Goal: Information Seeking & Learning: Learn about a topic

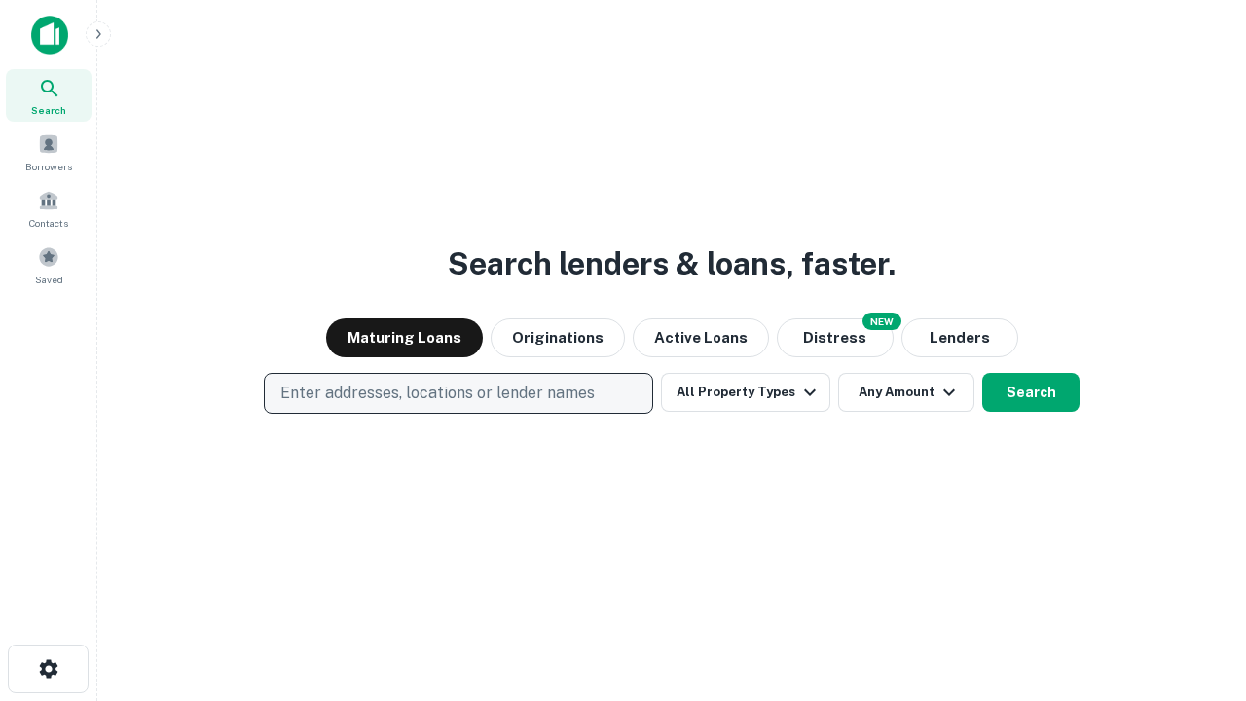
click at [457, 393] on p "Enter addresses, locations or lender names" at bounding box center [437, 393] width 314 height 23
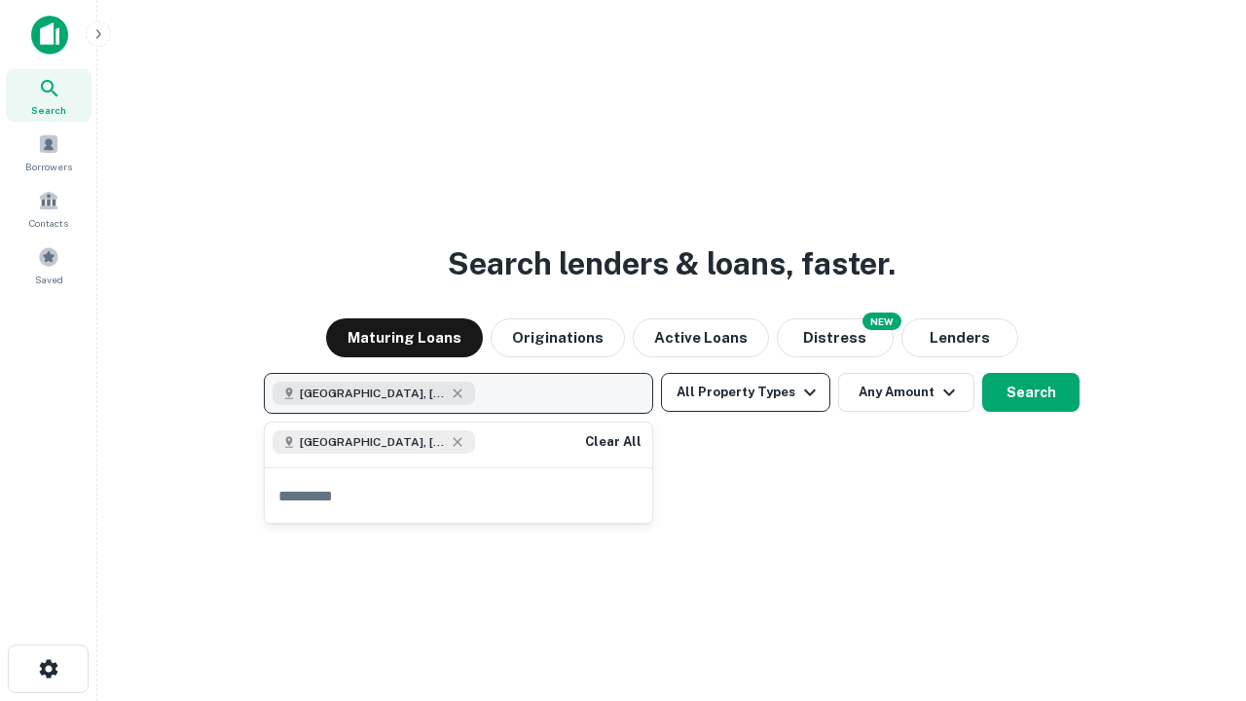
click at [746, 392] on button "All Property Types" at bounding box center [745, 392] width 169 height 39
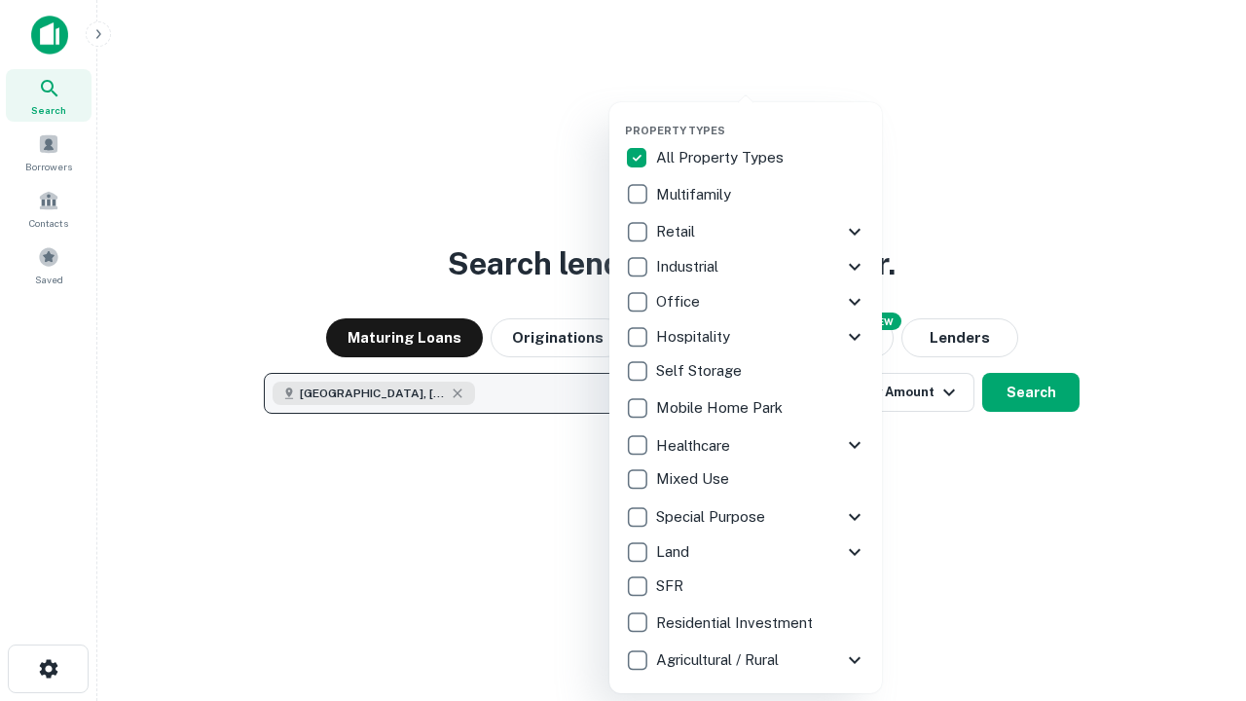
click at [761, 118] on button "button" at bounding box center [761, 118] width 273 height 1
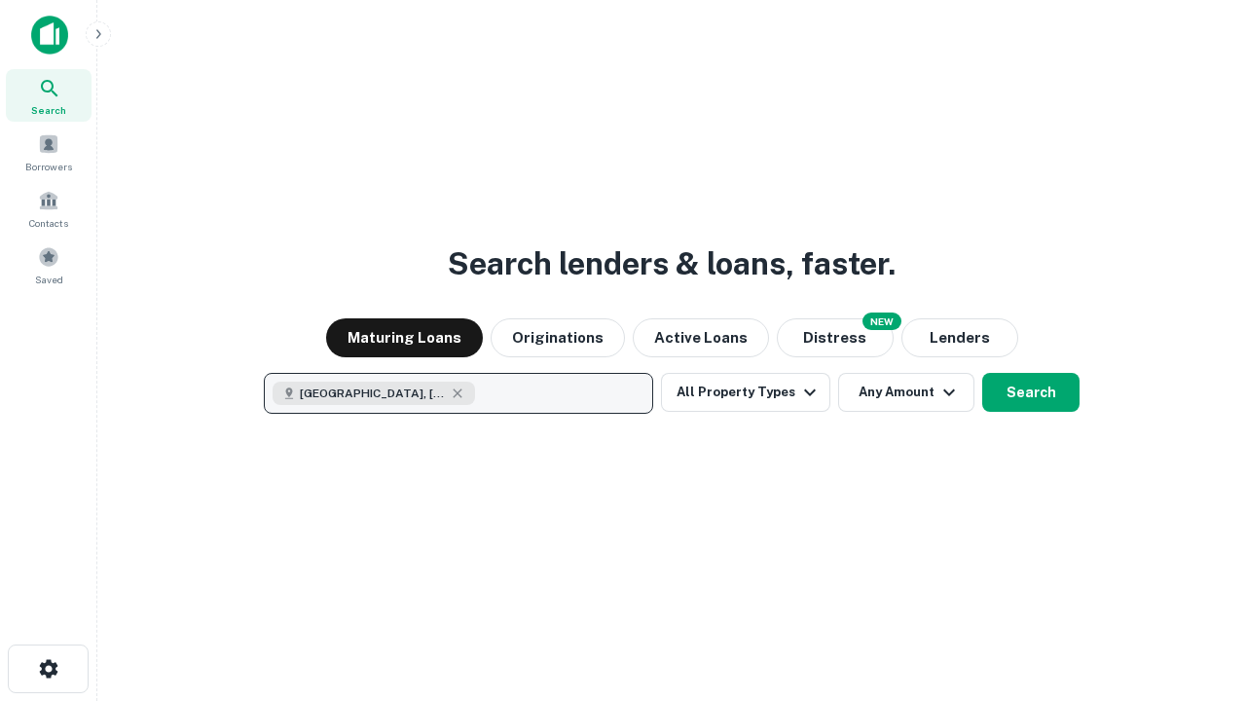
scroll to position [31, 0]
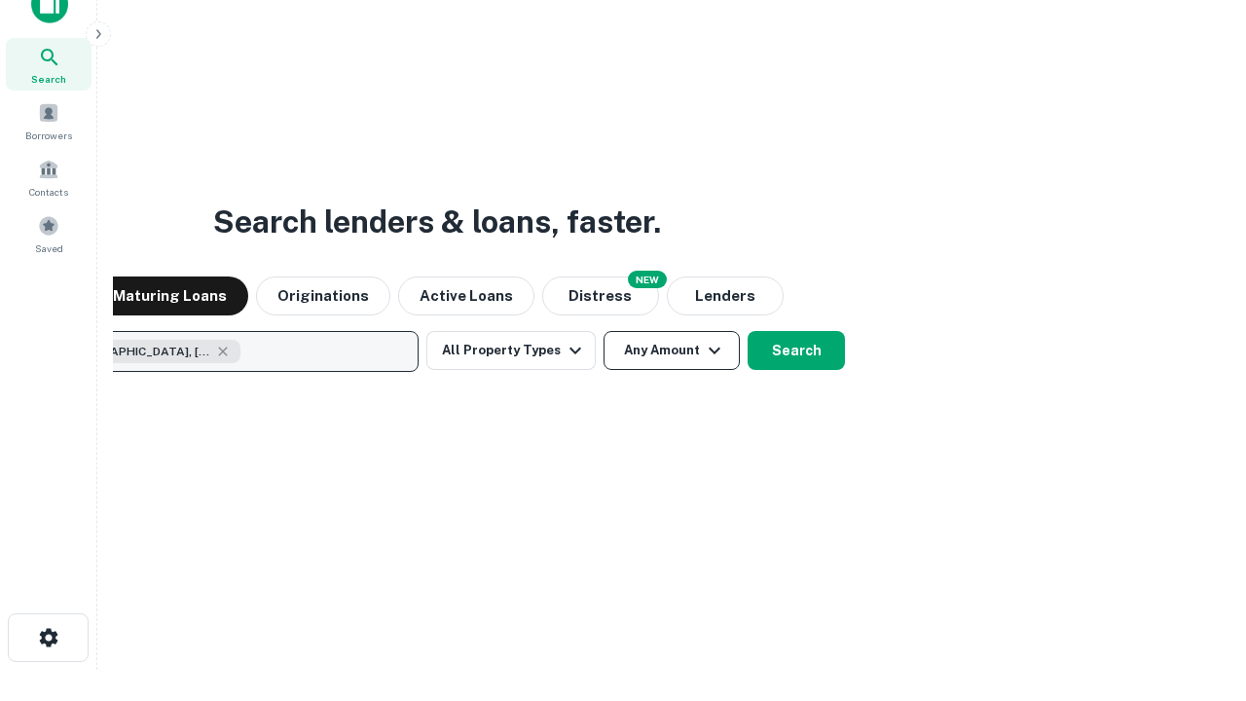
click at [603, 331] on button "Any Amount" at bounding box center [671, 350] width 136 height 39
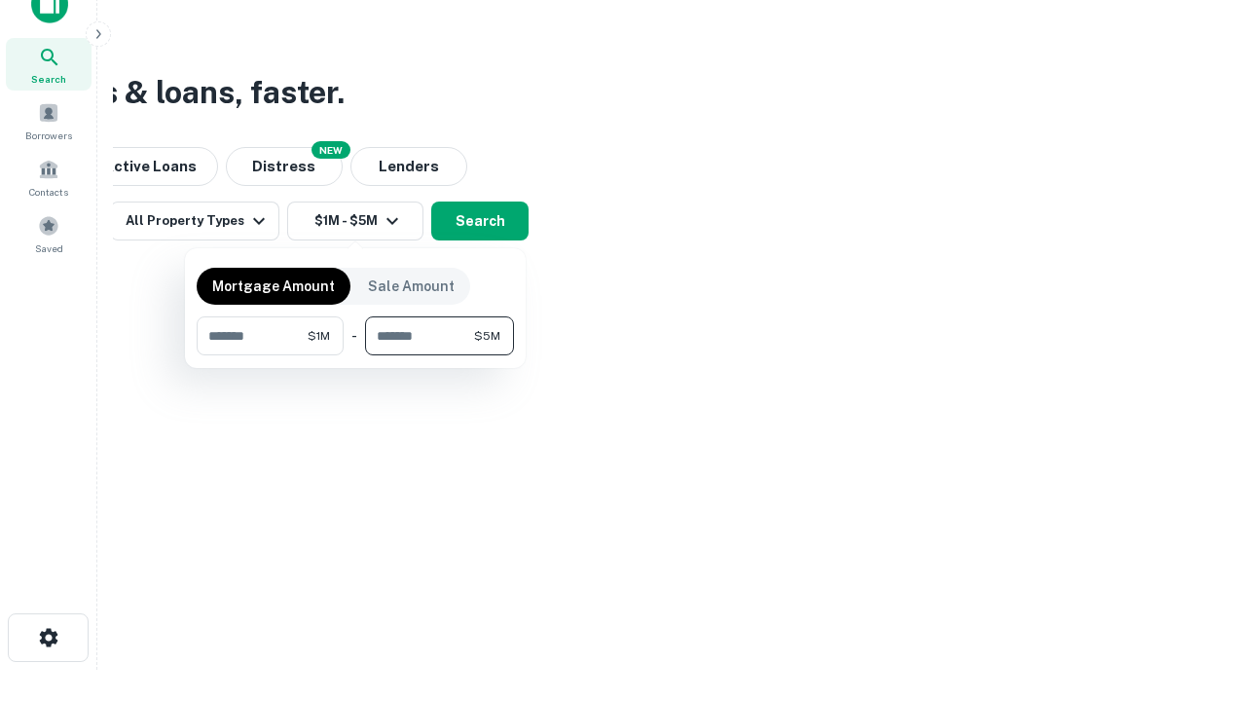
type input "*******"
click at [355, 355] on button "button" at bounding box center [355, 355] width 317 height 1
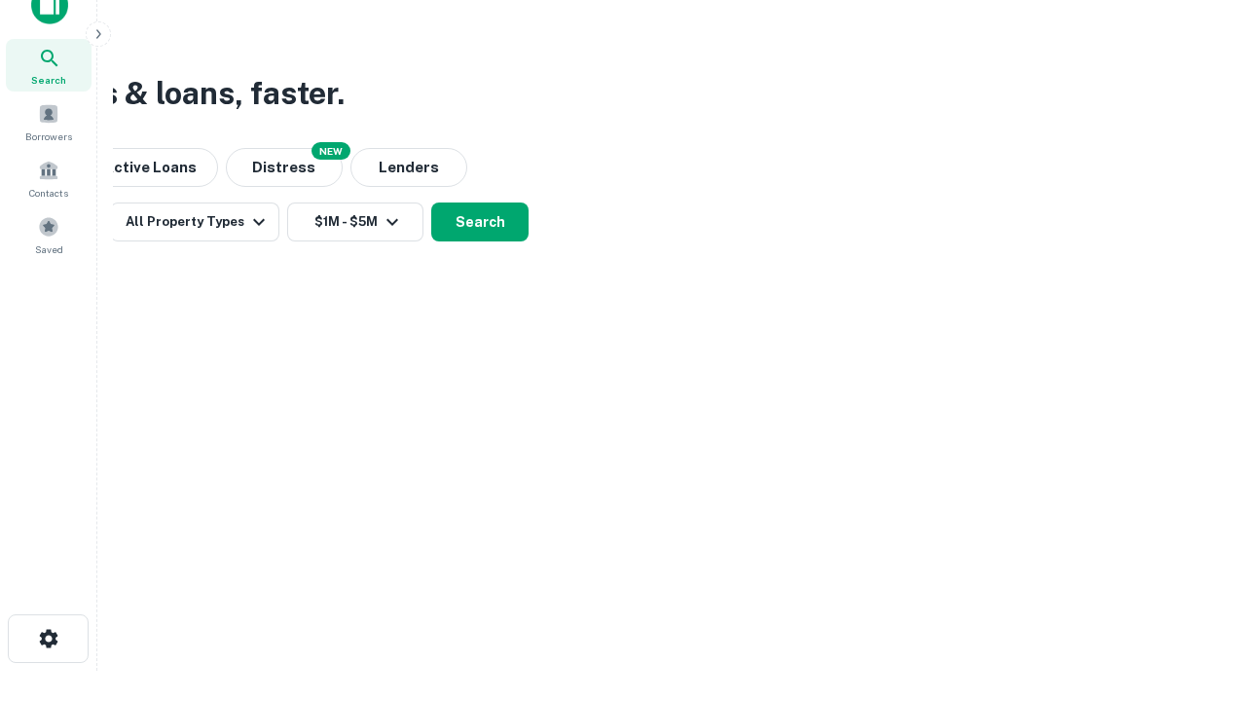
scroll to position [11, 359]
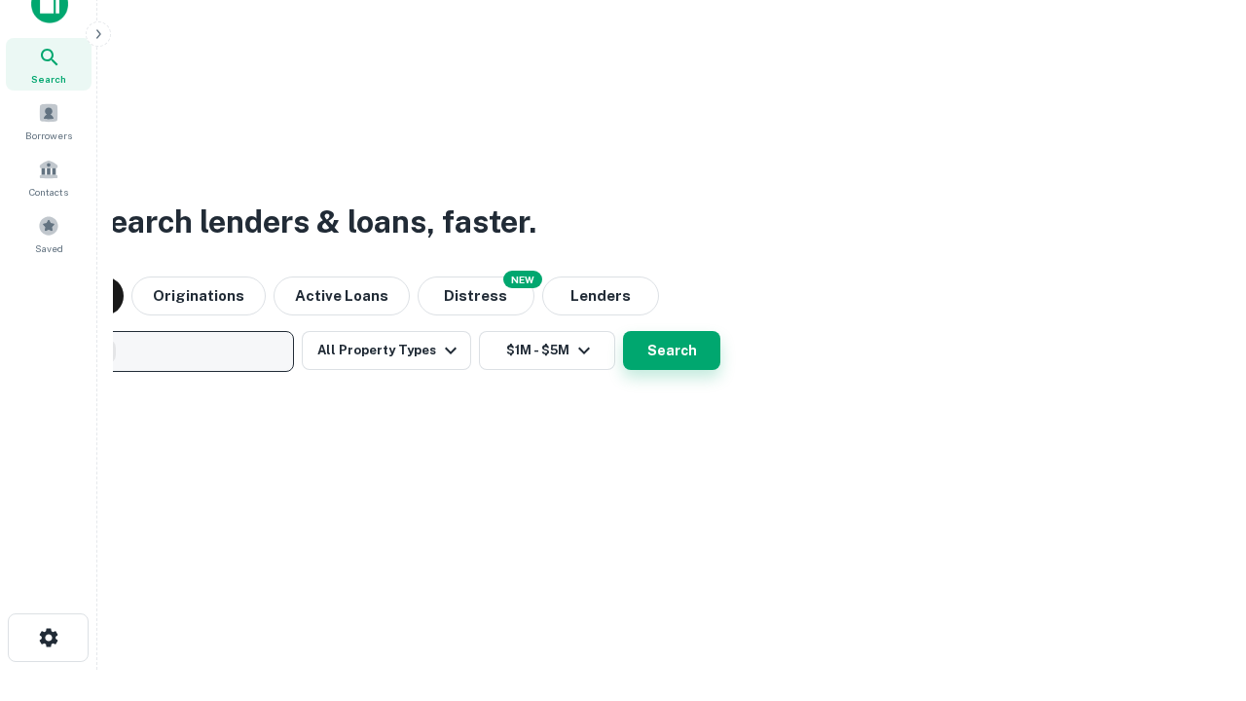
click at [623, 331] on button "Search" at bounding box center [671, 350] width 97 height 39
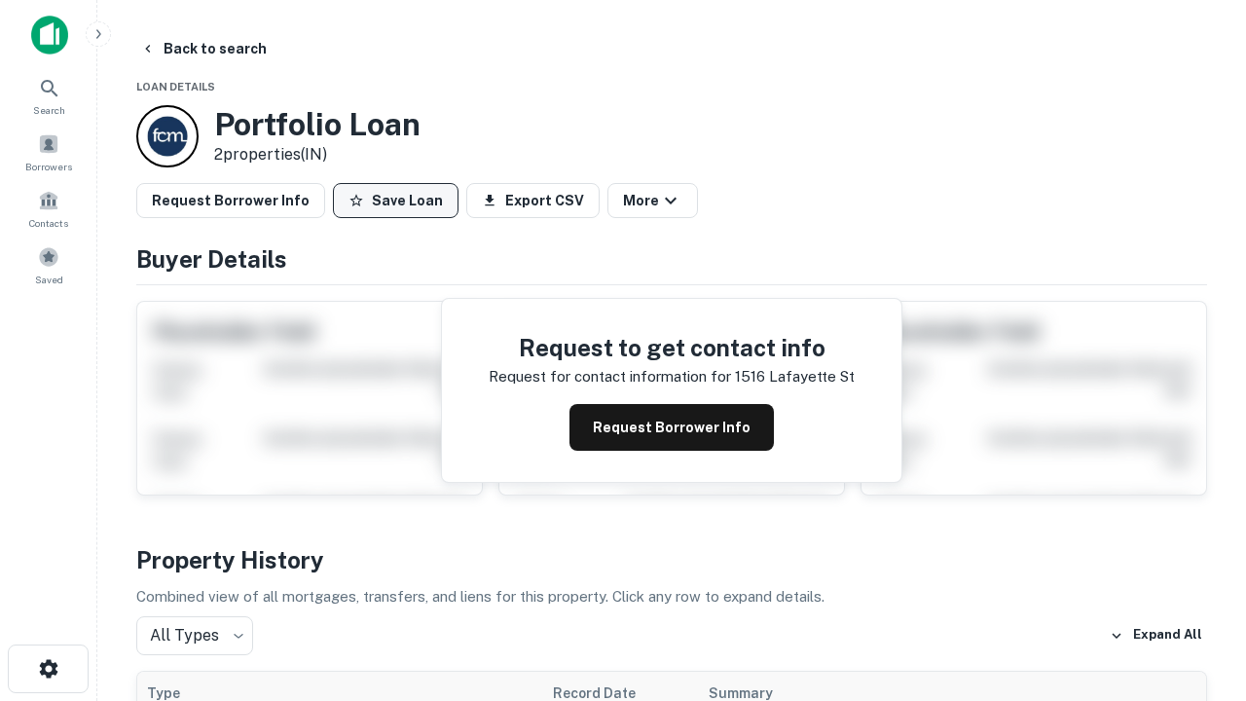
click at [395, 200] on button "Save Loan" at bounding box center [396, 200] width 126 height 35
click at [400, 200] on button "Save Loan" at bounding box center [396, 200] width 126 height 35
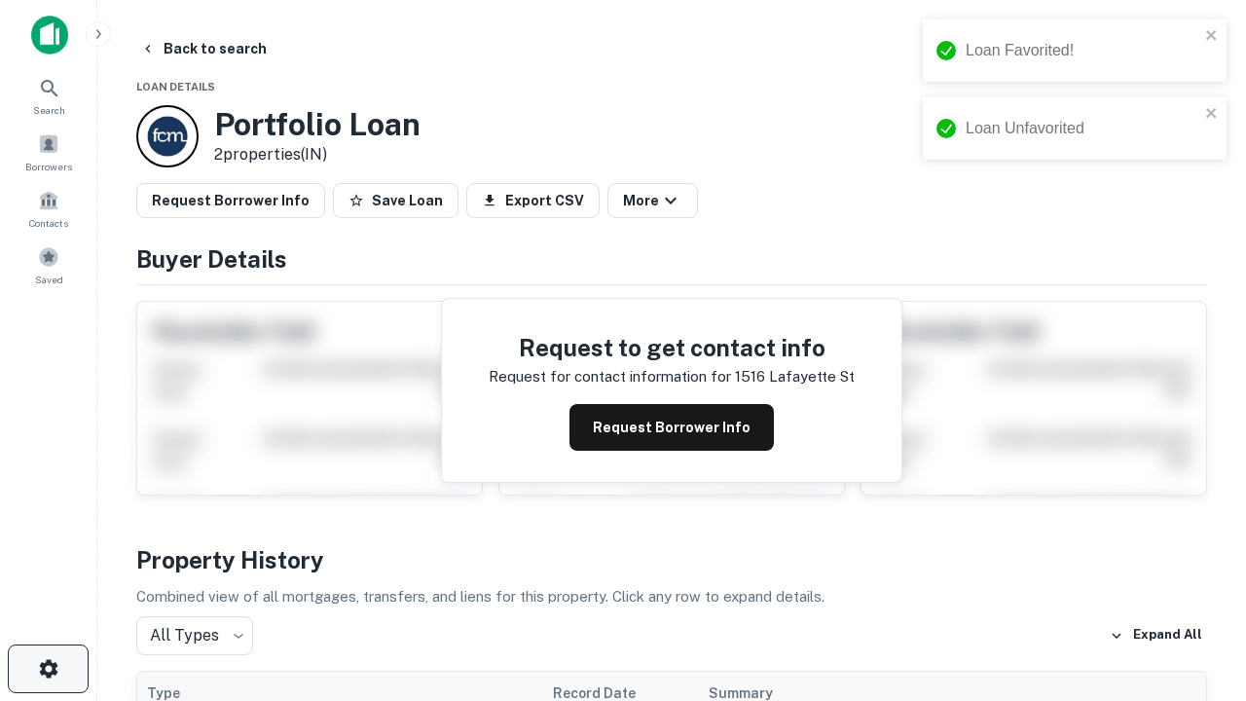
click at [48, 669] on icon "button" at bounding box center [48, 668] width 23 height 23
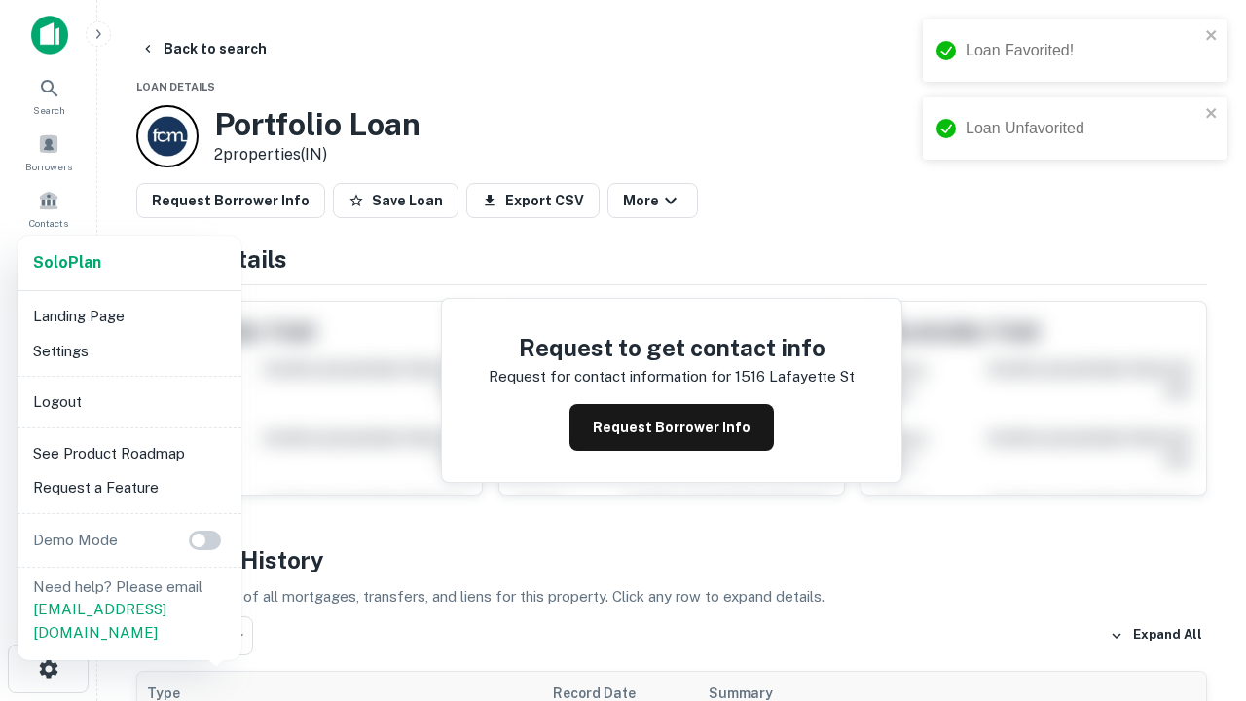
click at [128, 401] on li "Logout" at bounding box center [129, 401] width 208 height 35
